Goal: Task Accomplishment & Management: Use online tool/utility

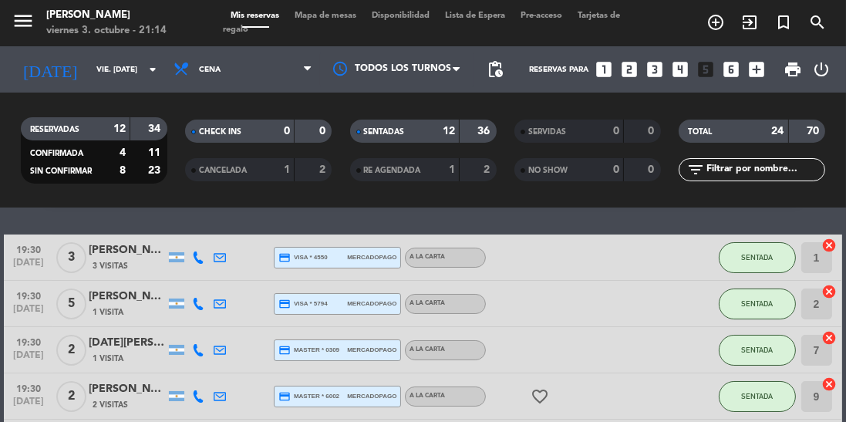
scroll to position [42, 0]
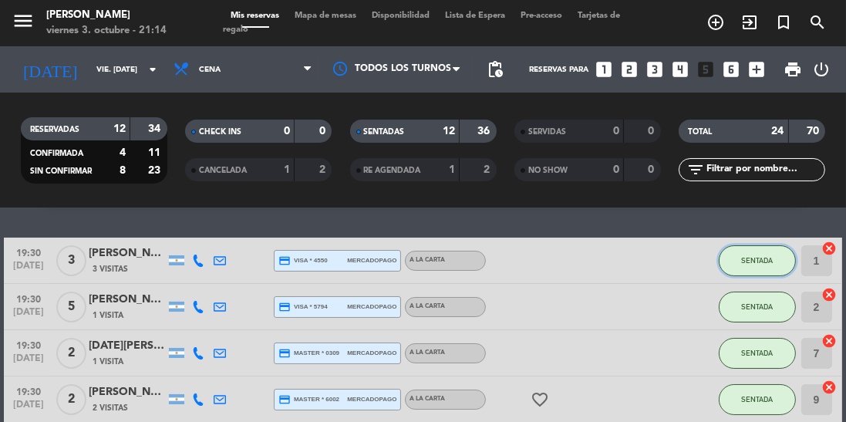
click at [765, 261] on span "SENTADA" at bounding box center [757, 260] width 32 height 8
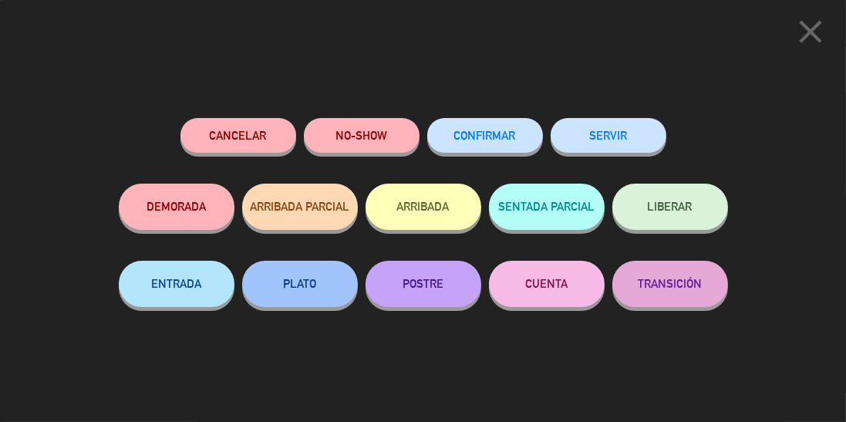
click at [628, 140] on button "SERVIR" at bounding box center [609, 135] width 116 height 35
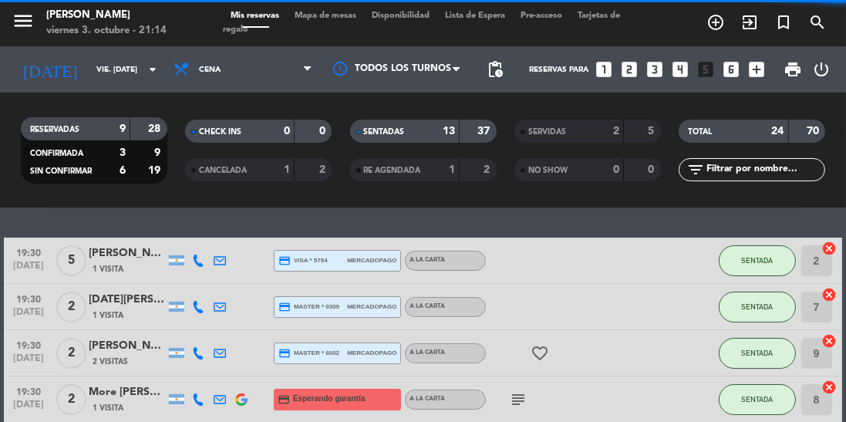
scroll to position [0, 0]
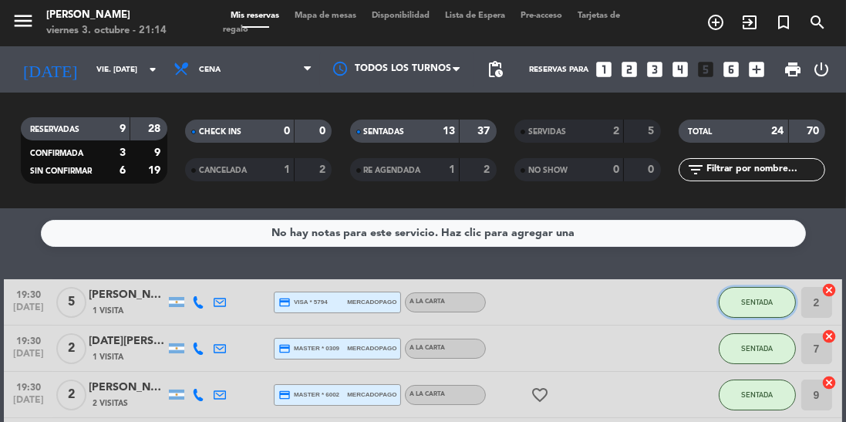
click at [743, 310] on button "SENTADA" at bounding box center [757, 302] width 77 height 31
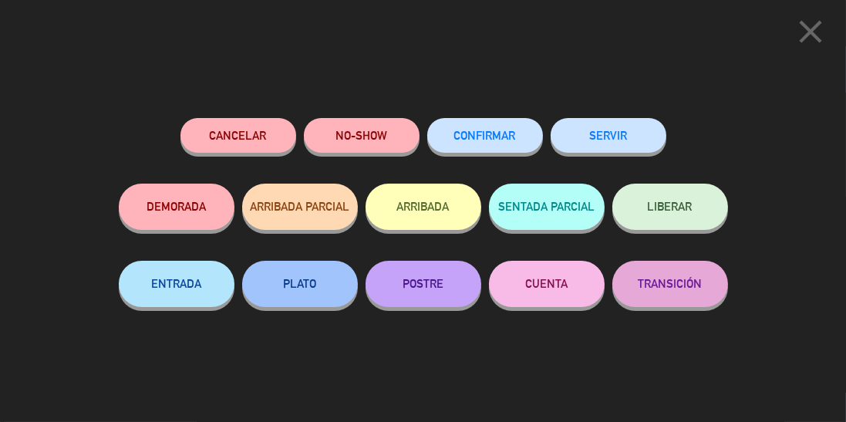
click at [628, 143] on button "SERVIR" at bounding box center [609, 135] width 116 height 35
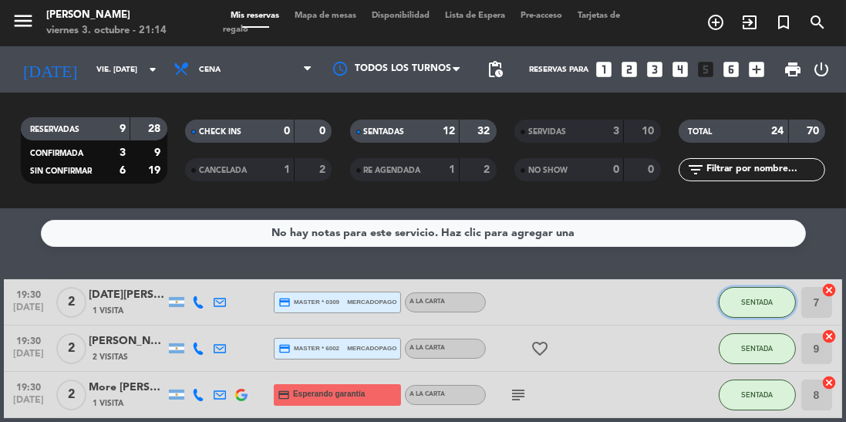
click at [759, 303] on span "SENTADA" at bounding box center [757, 302] width 32 height 8
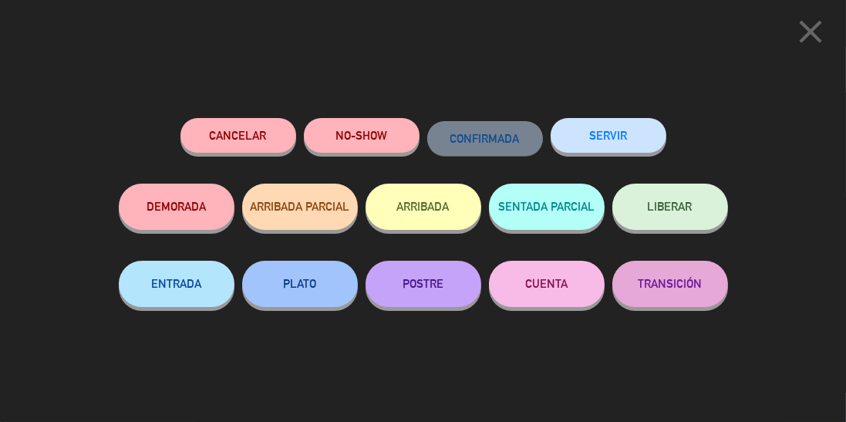
click at [634, 137] on button "SERVIR" at bounding box center [609, 135] width 116 height 35
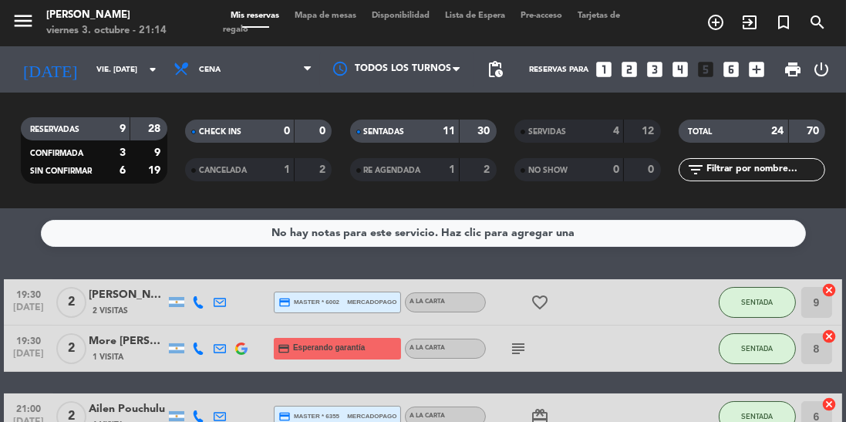
scroll to position [12, 0]
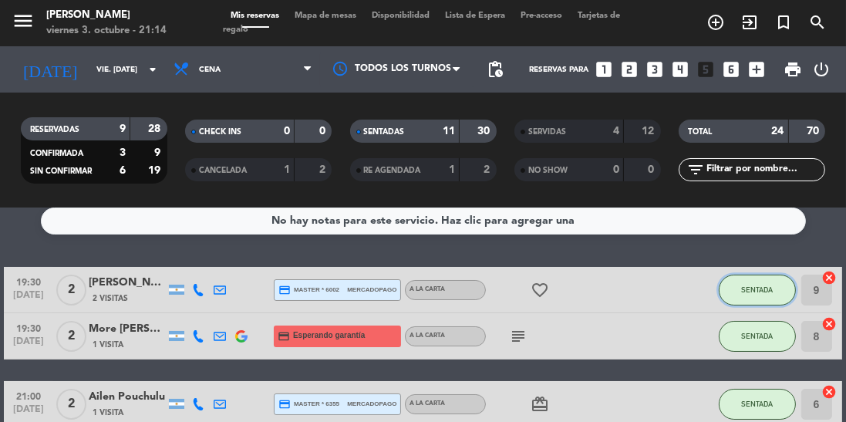
click at [757, 295] on button "SENTADA" at bounding box center [757, 290] width 77 height 31
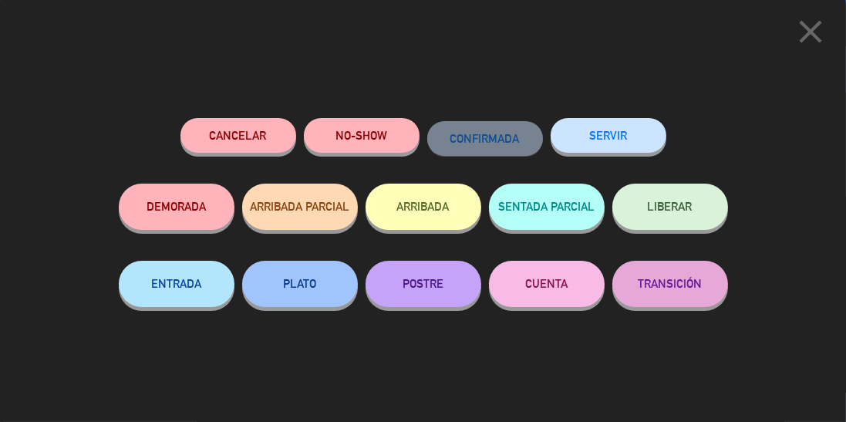
click at [609, 145] on button "SERVIR" at bounding box center [609, 135] width 116 height 35
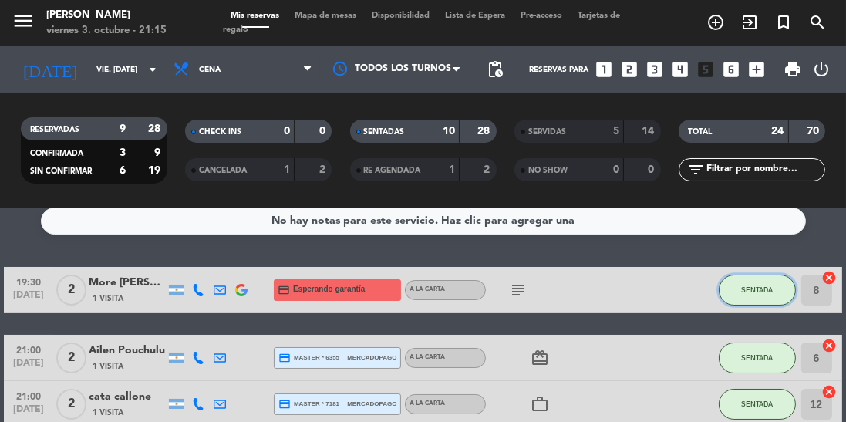
click at [754, 285] on span "SENTADA" at bounding box center [757, 289] width 32 height 8
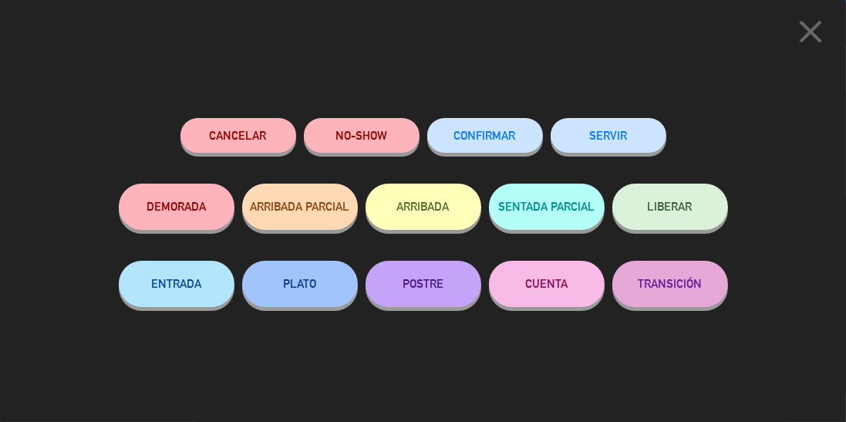
click at [625, 140] on button "SERVIR" at bounding box center [609, 135] width 116 height 35
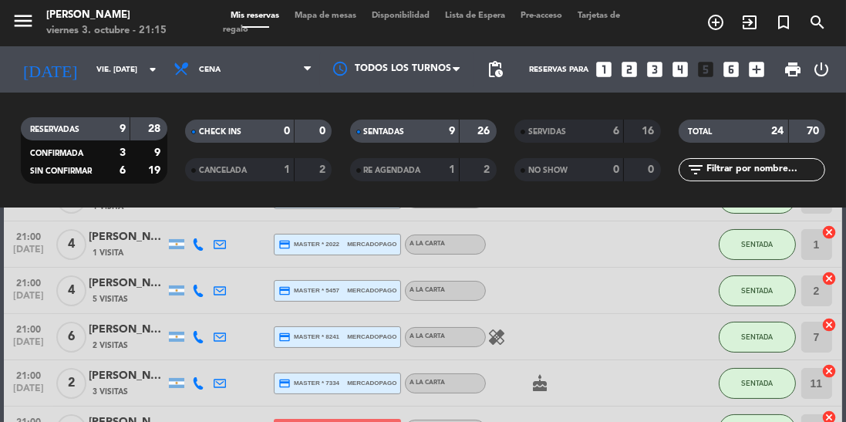
scroll to position [335, 0]
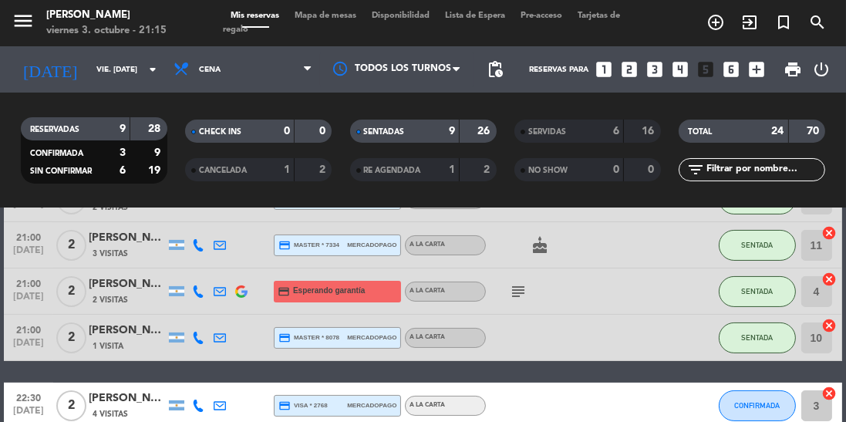
click at [510, 294] on icon "subject" at bounding box center [518, 291] width 19 height 19
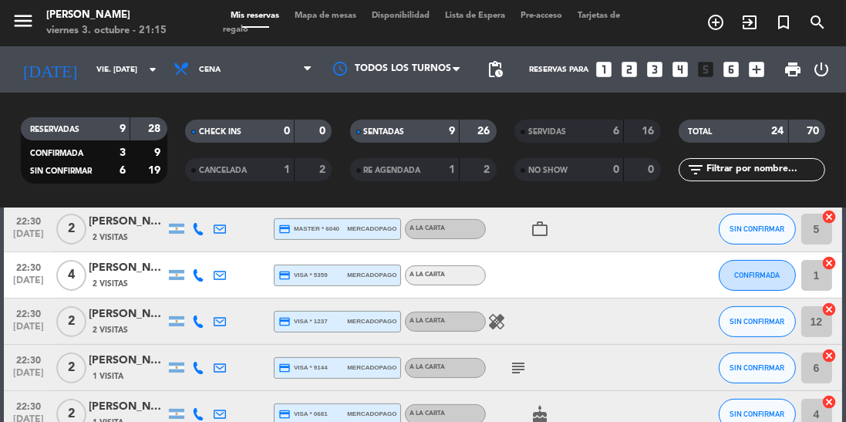
scroll to position [669, 0]
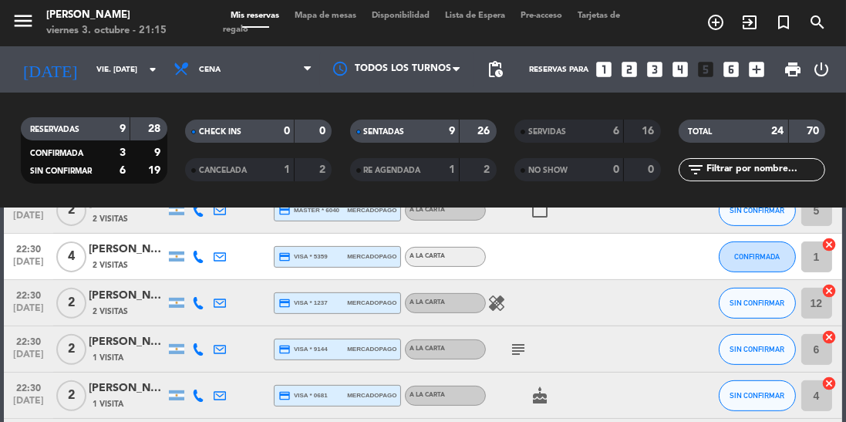
click at [513, 354] on icon "subject" at bounding box center [518, 349] width 19 height 19
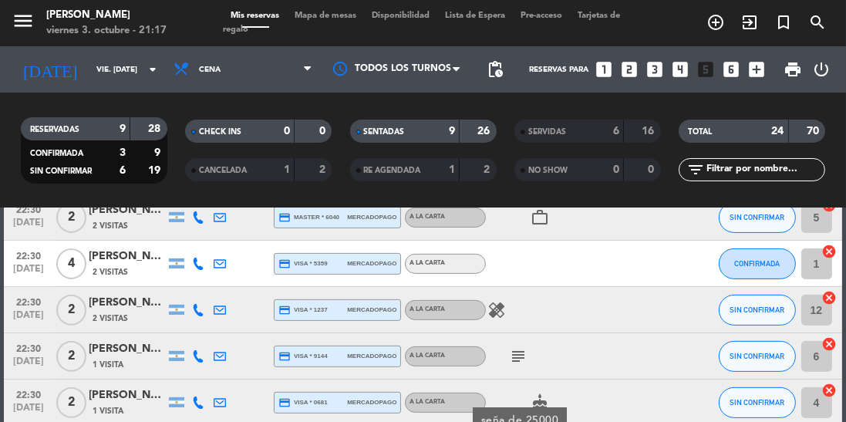
scroll to position [714, 0]
